Goal: Task Accomplishment & Management: Use online tool/utility

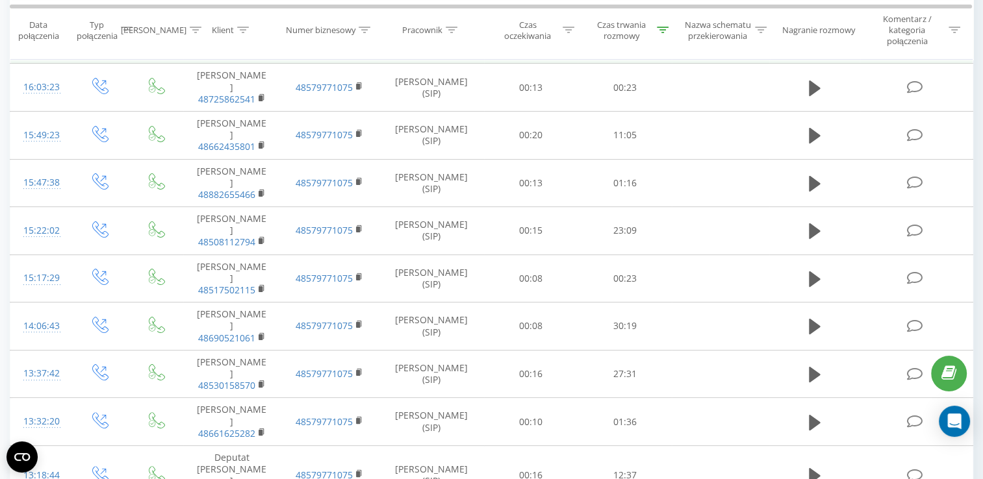
scroll to position [6, 0]
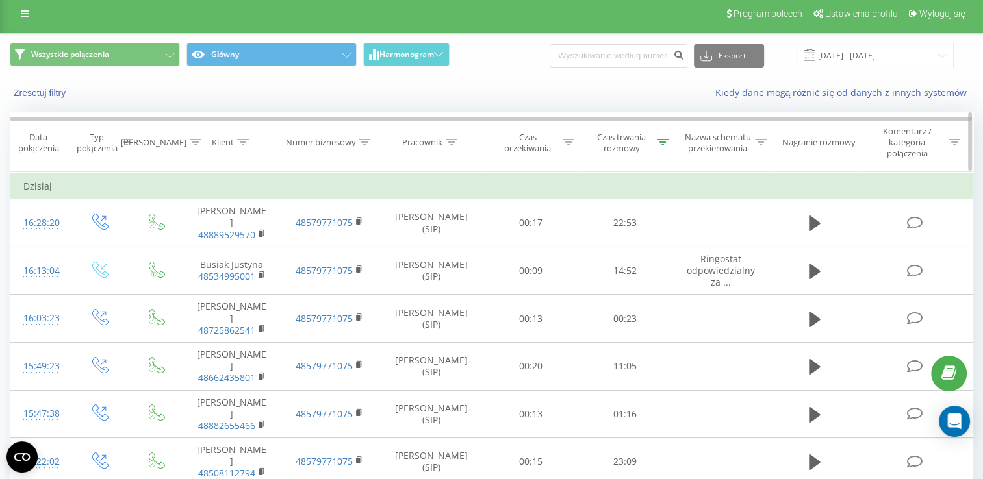
click at [669, 145] on div "Czas trwania rozmowy" at bounding box center [625, 143] width 94 height 22
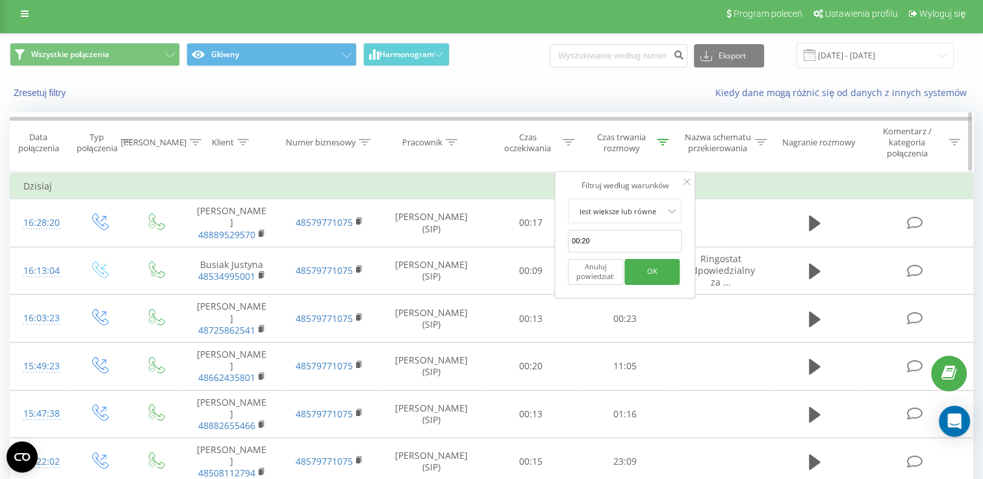
click at [665, 145] on div at bounding box center [663, 142] width 12 height 11
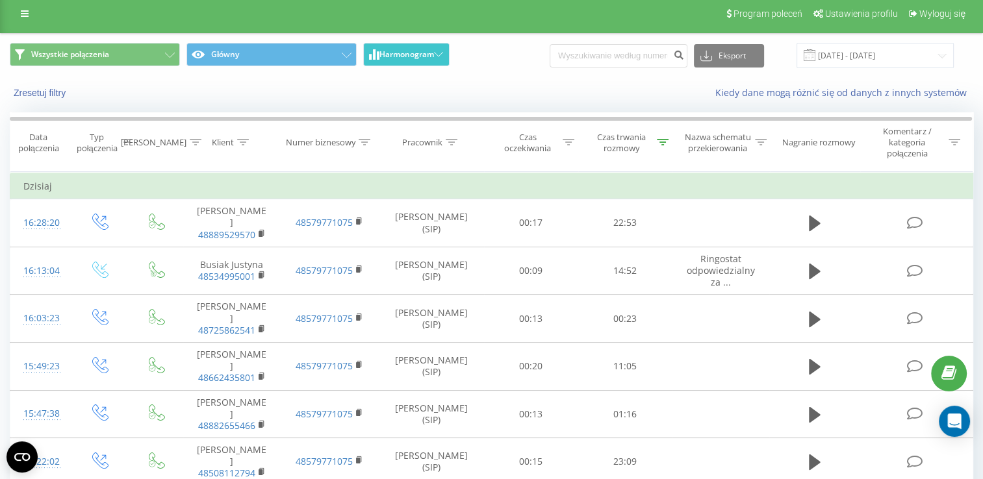
click at [403, 55] on span "Harmonogram" at bounding box center [406, 54] width 55 height 9
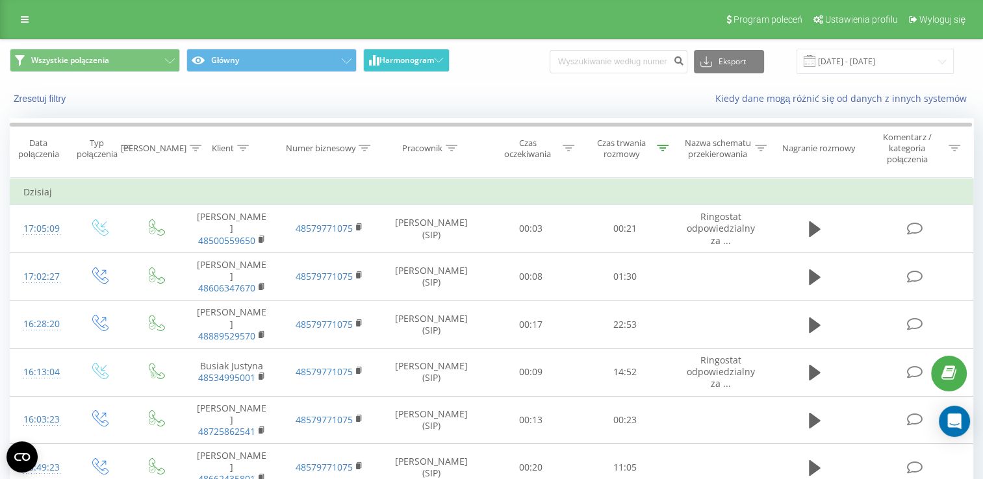
click at [429, 53] on button "Harmonogram" at bounding box center [406, 60] width 86 height 23
